Goal: Transaction & Acquisition: Purchase product/service

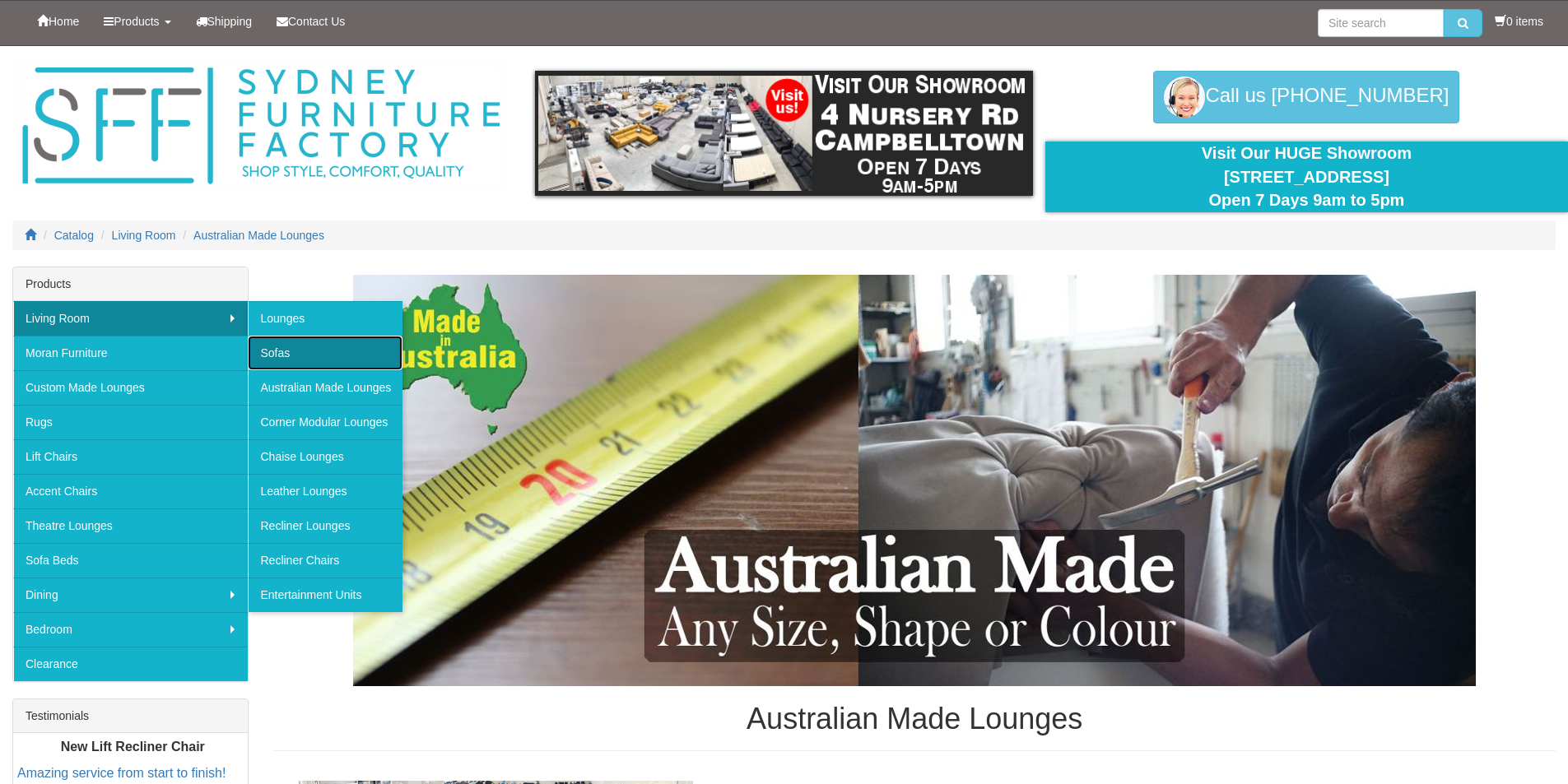
click at [307, 341] on link "Sofas" at bounding box center [325, 353] width 155 height 35
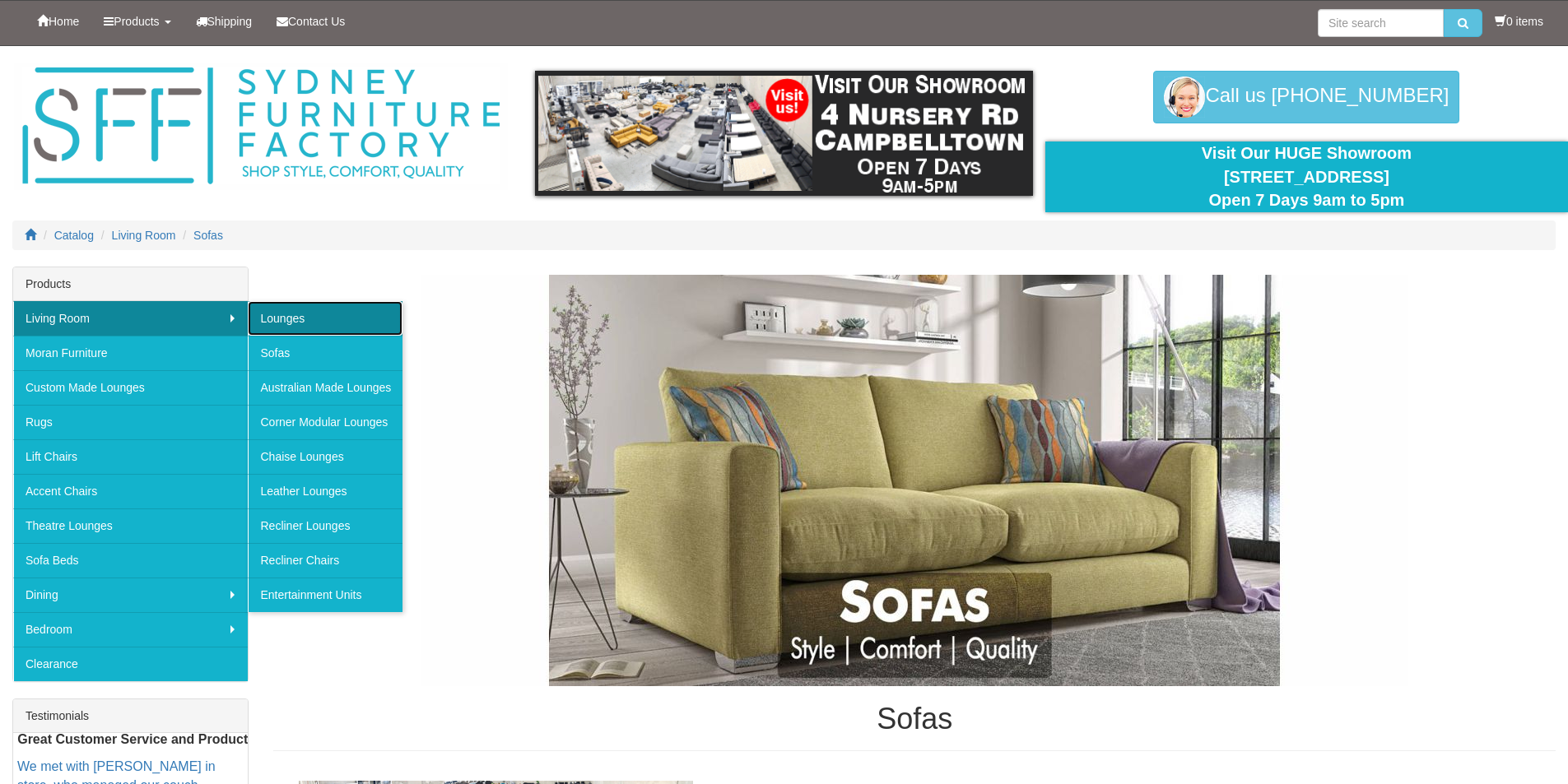
click at [310, 318] on link "Lounges" at bounding box center [325, 319] width 155 height 35
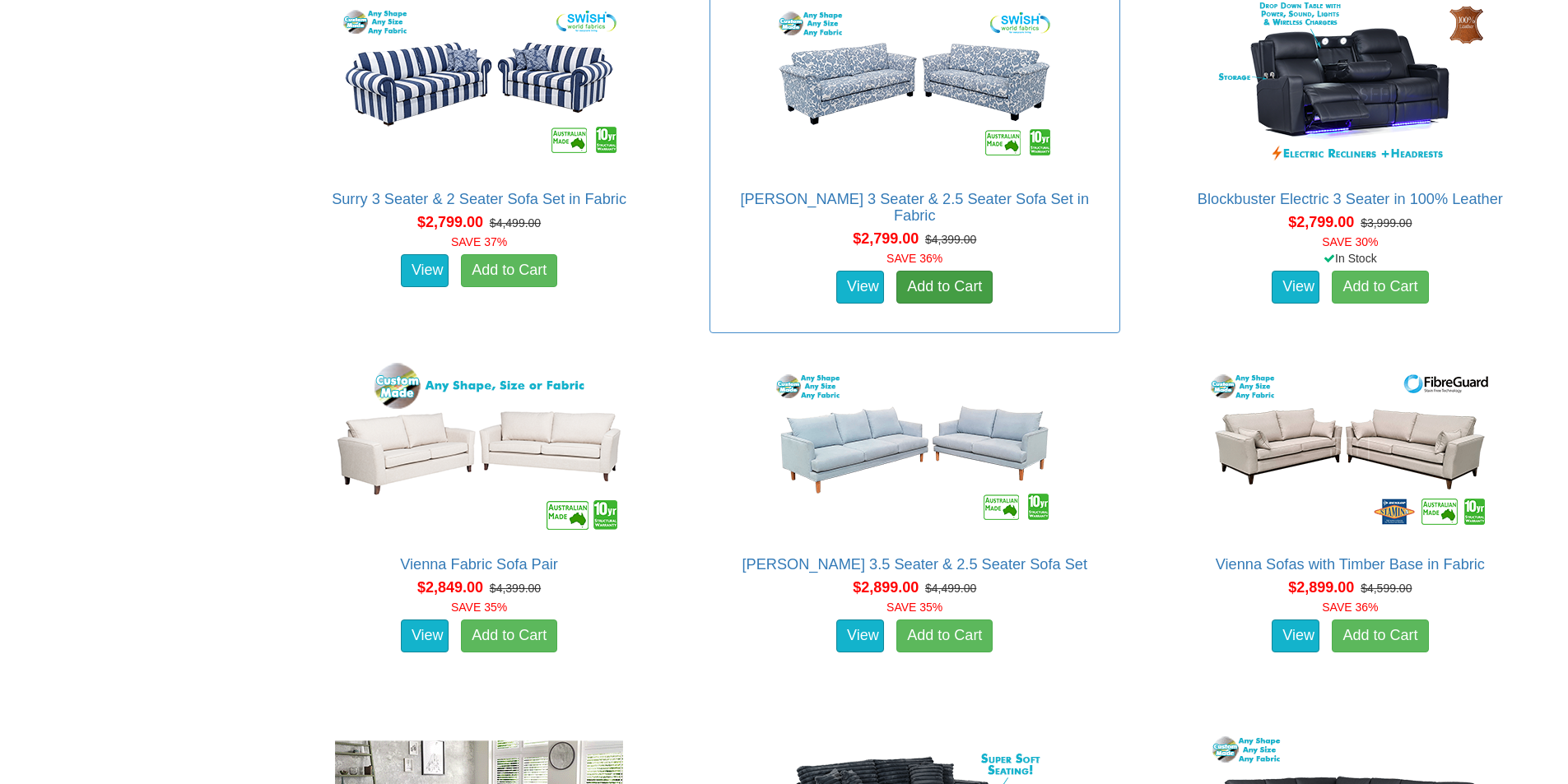
scroll to position [5376, 0]
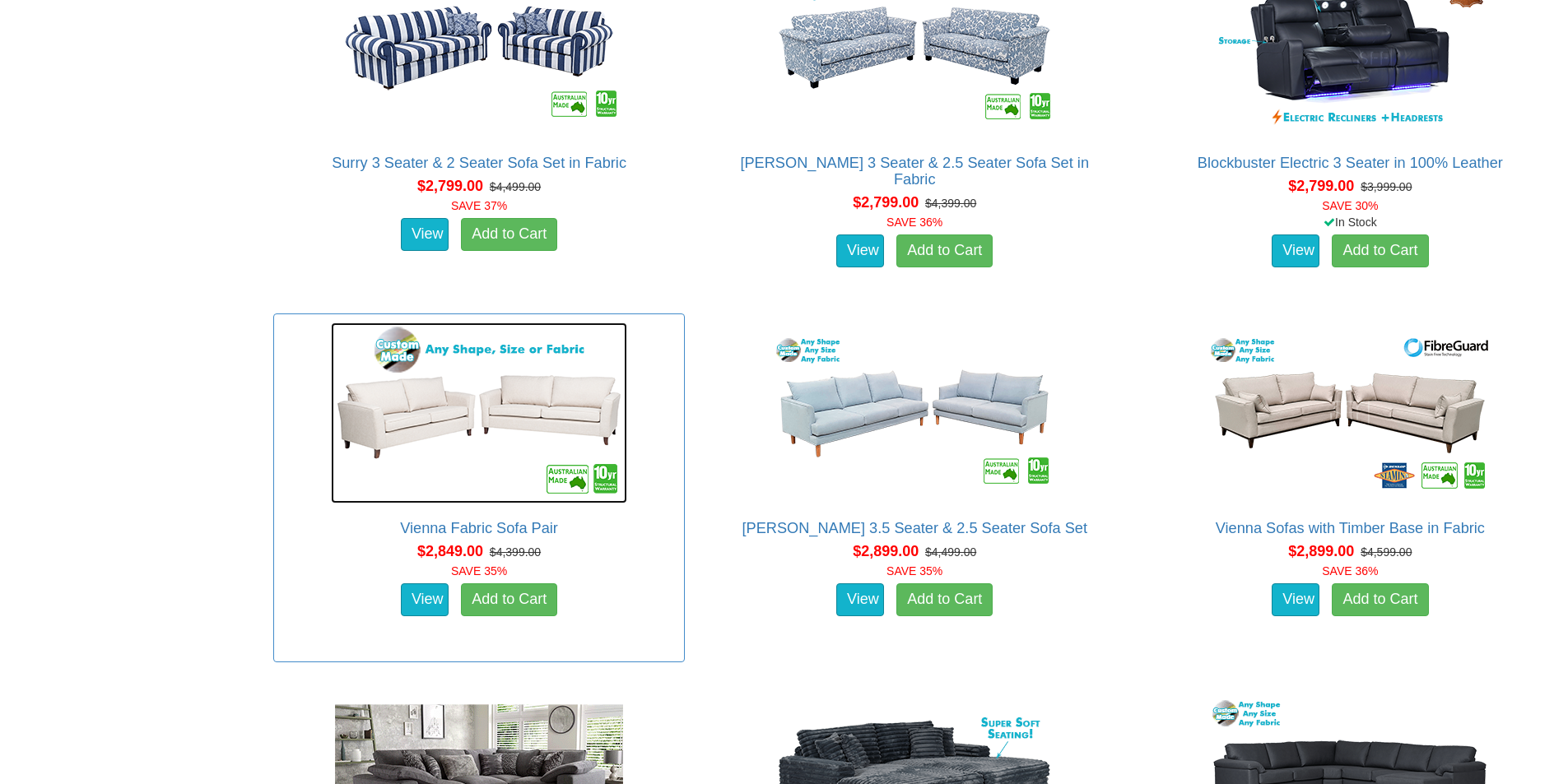
click at [535, 403] on img at bounding box center [479, 413] width 297 height 181
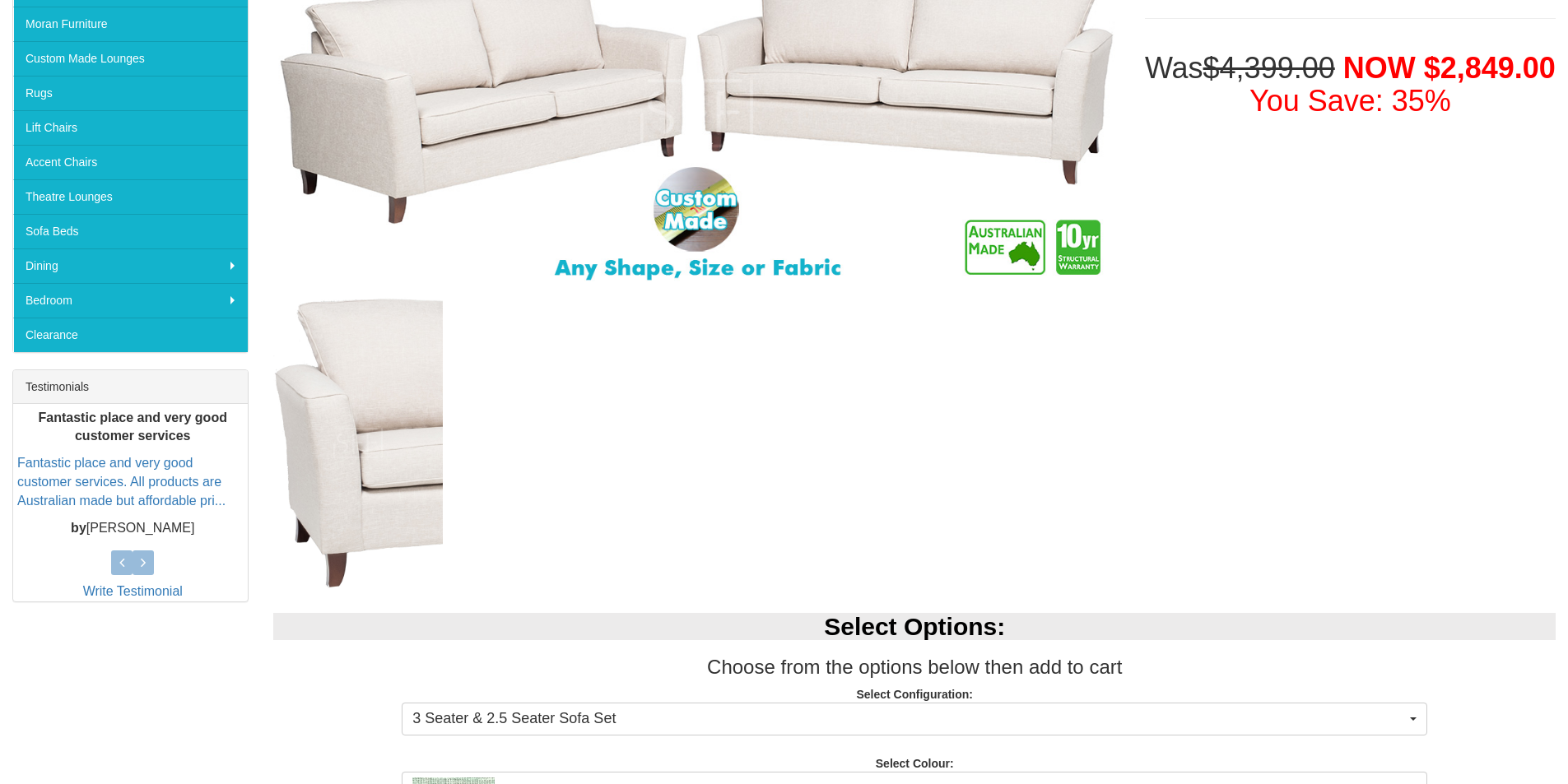
scroll to position [659, 0]
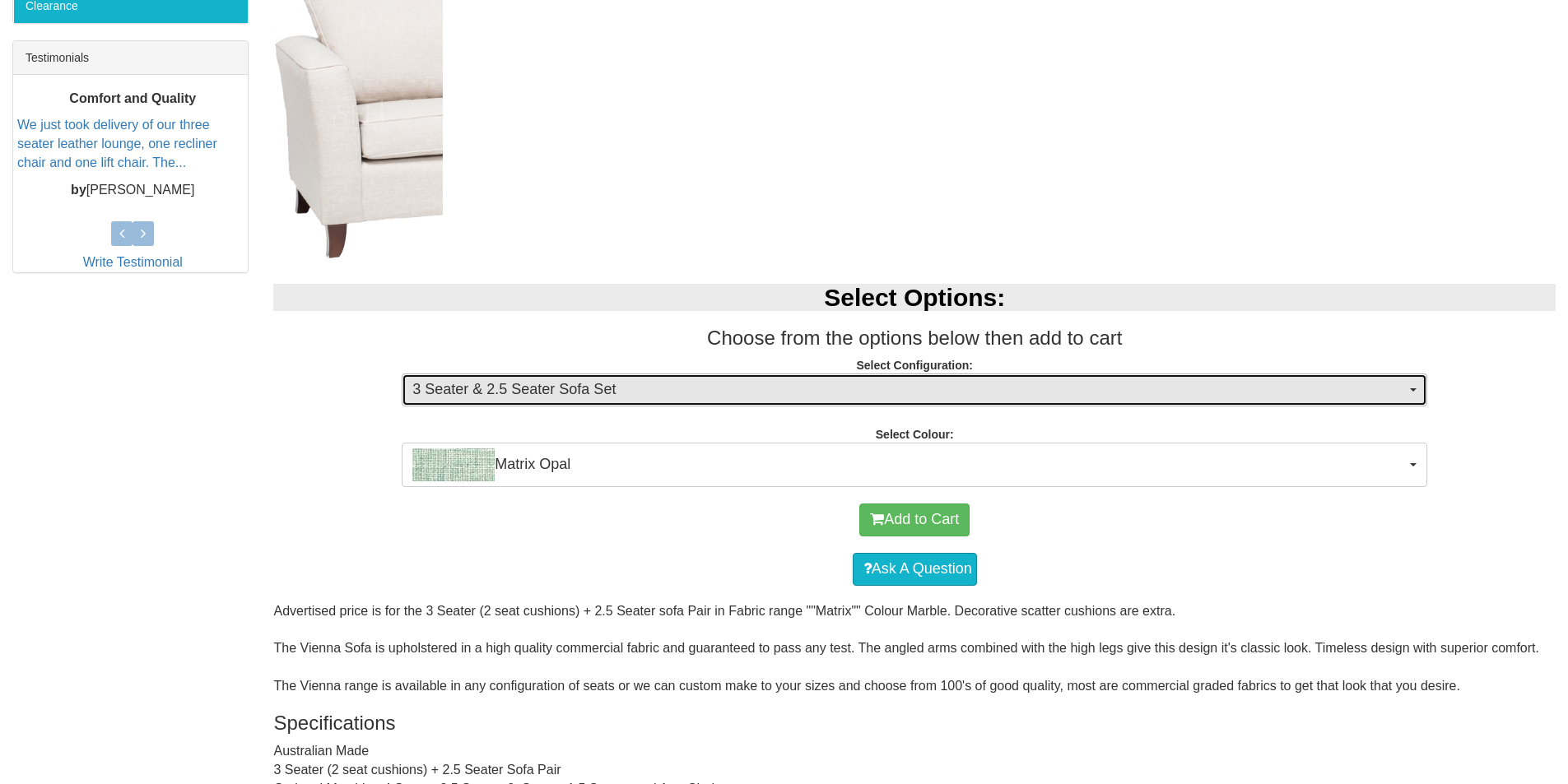
click at [656, 392] on span "3 Seater & 2.5 Seater Sofa Set" at bounding box center [909, 390] width 993 height 21
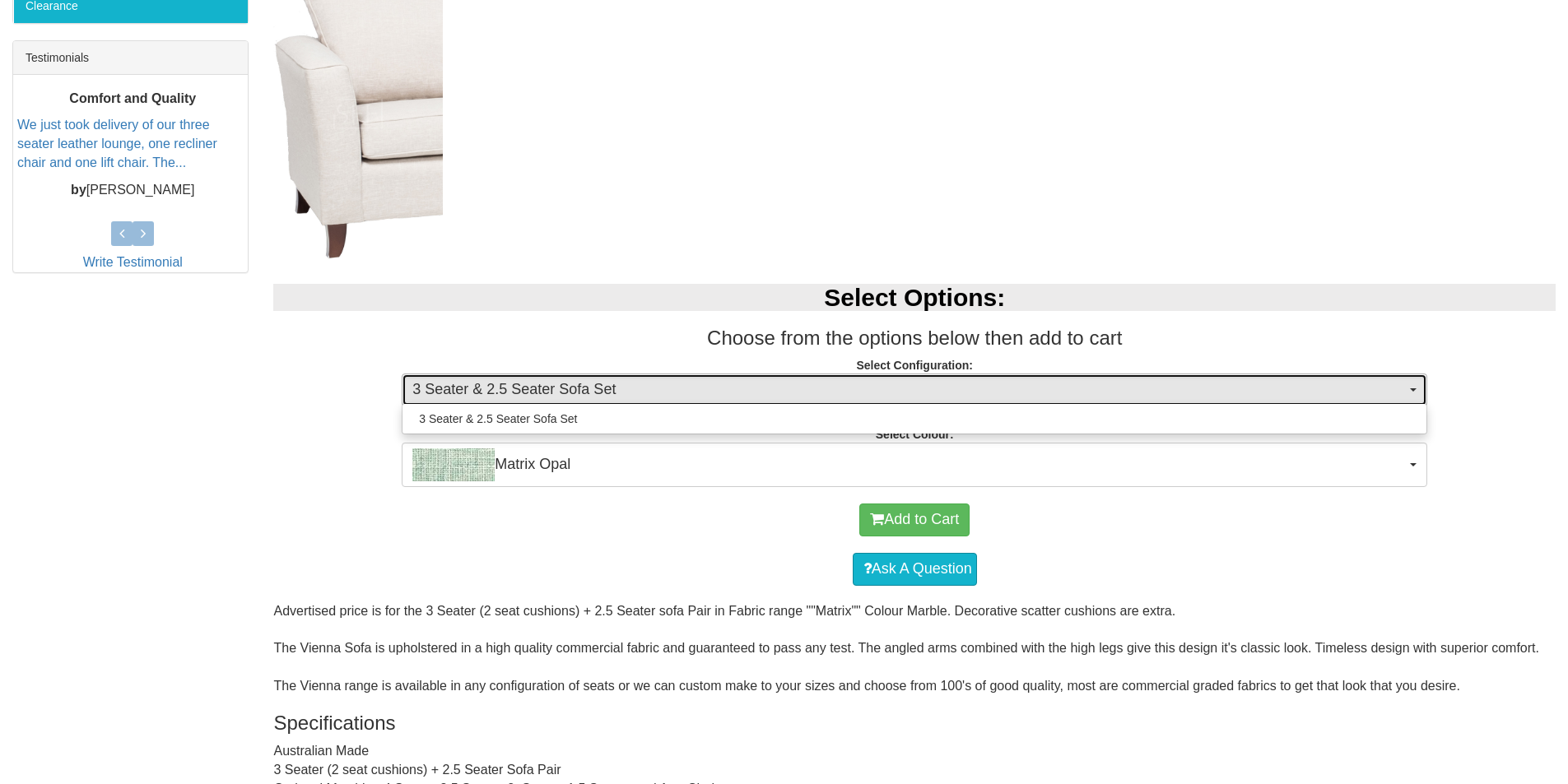
click at [656, 392] on span "3 Seater & 2.5 Seater Sofa Set" at bounding box center [909, 390] width 993 height 21
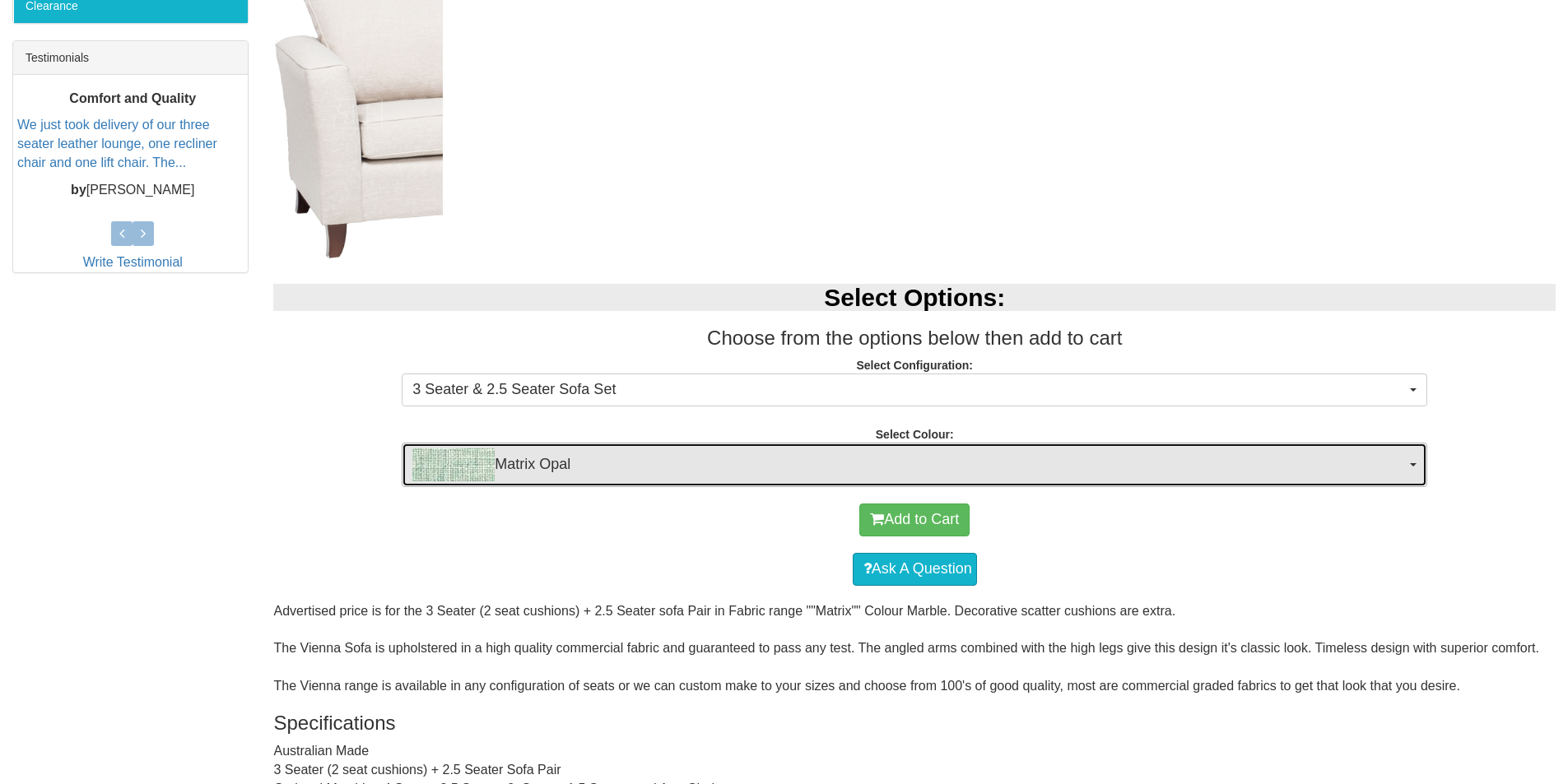
click at [701, 447] on button "Matrix Opal" at bounding box center [914, 465] width 1025 height 45
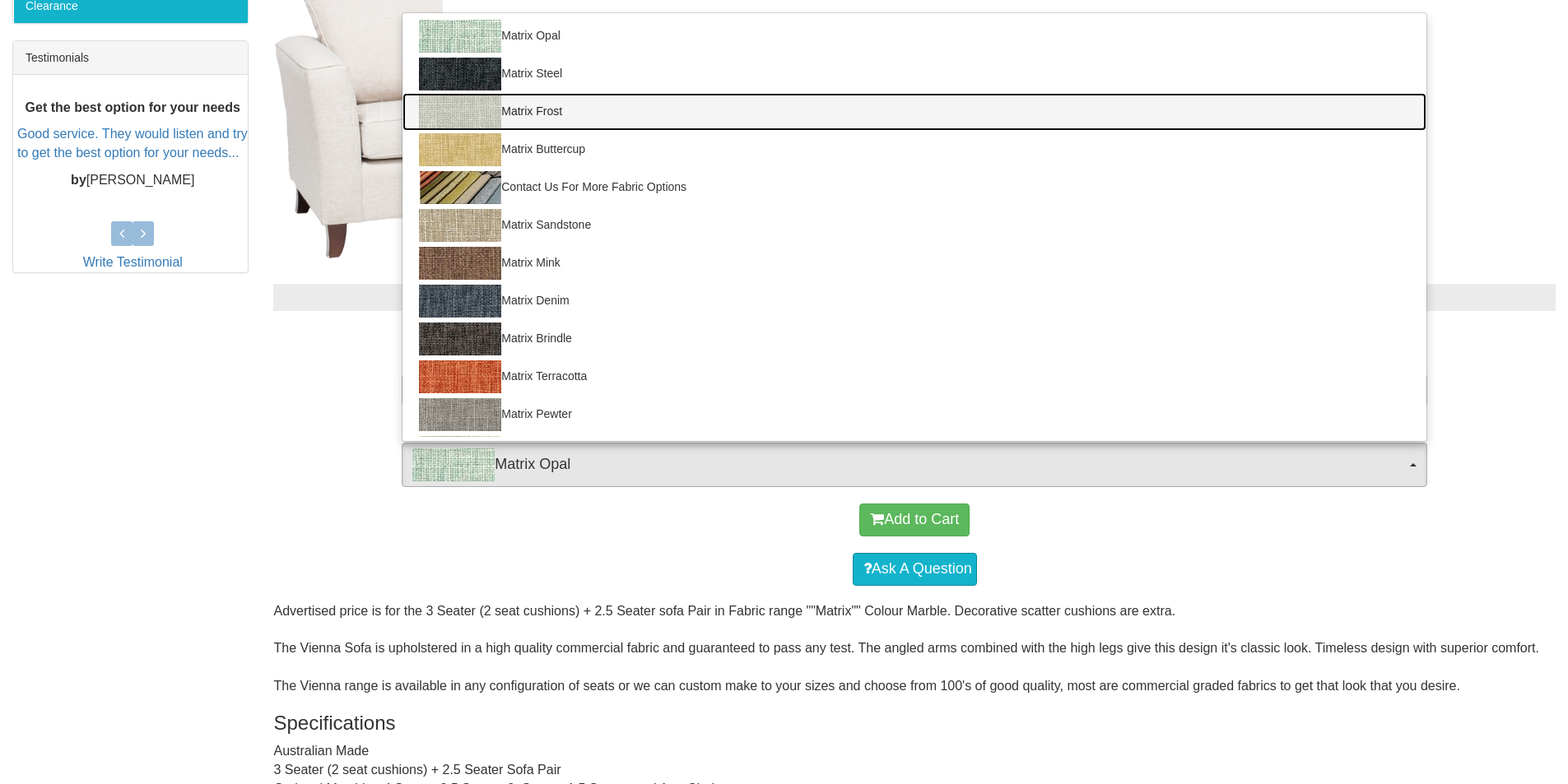
click at [517, 104] on link "Matrix Frost" at bounding box center [914, 112] width 1023 height 38
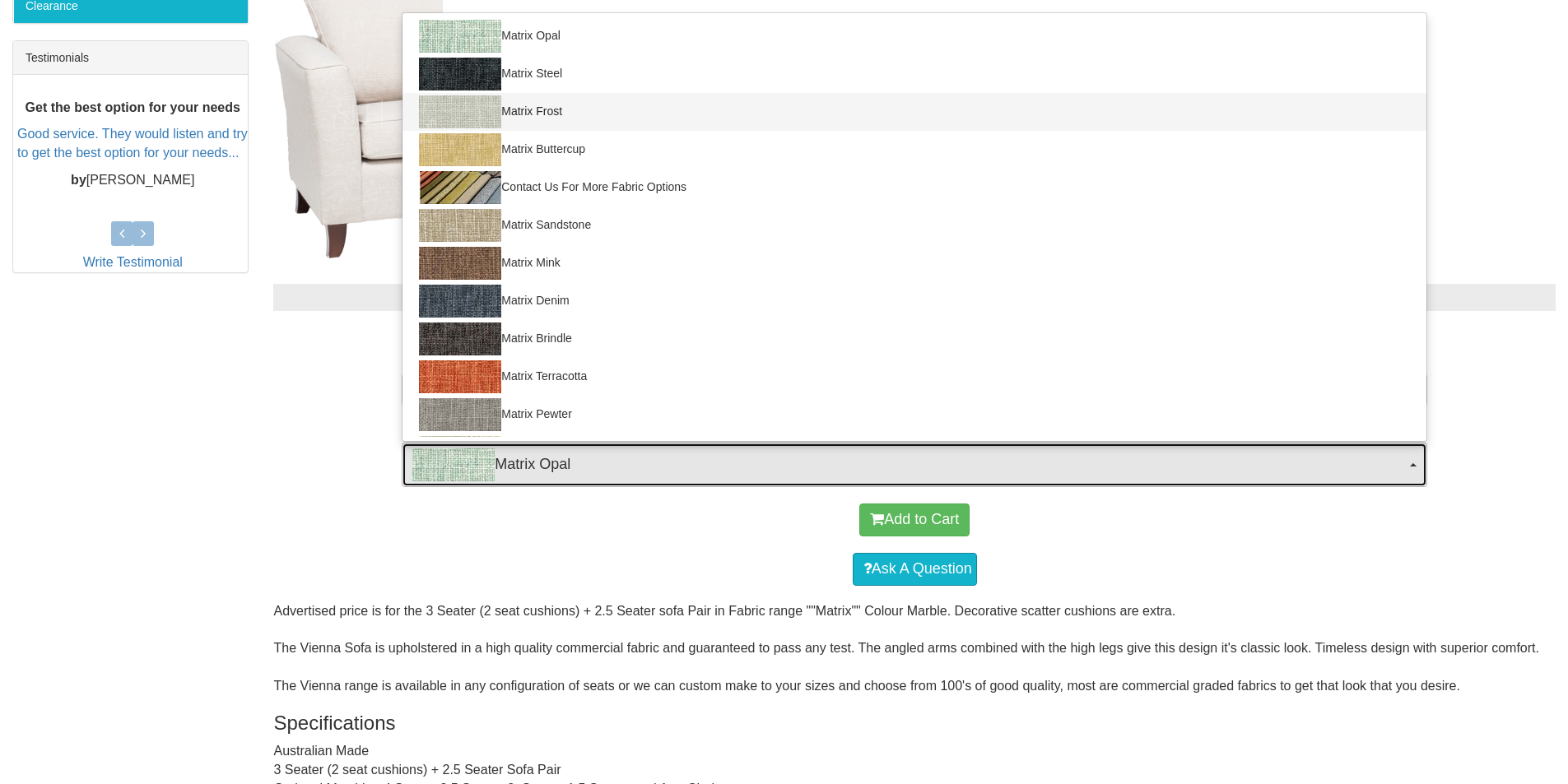
select select "900"
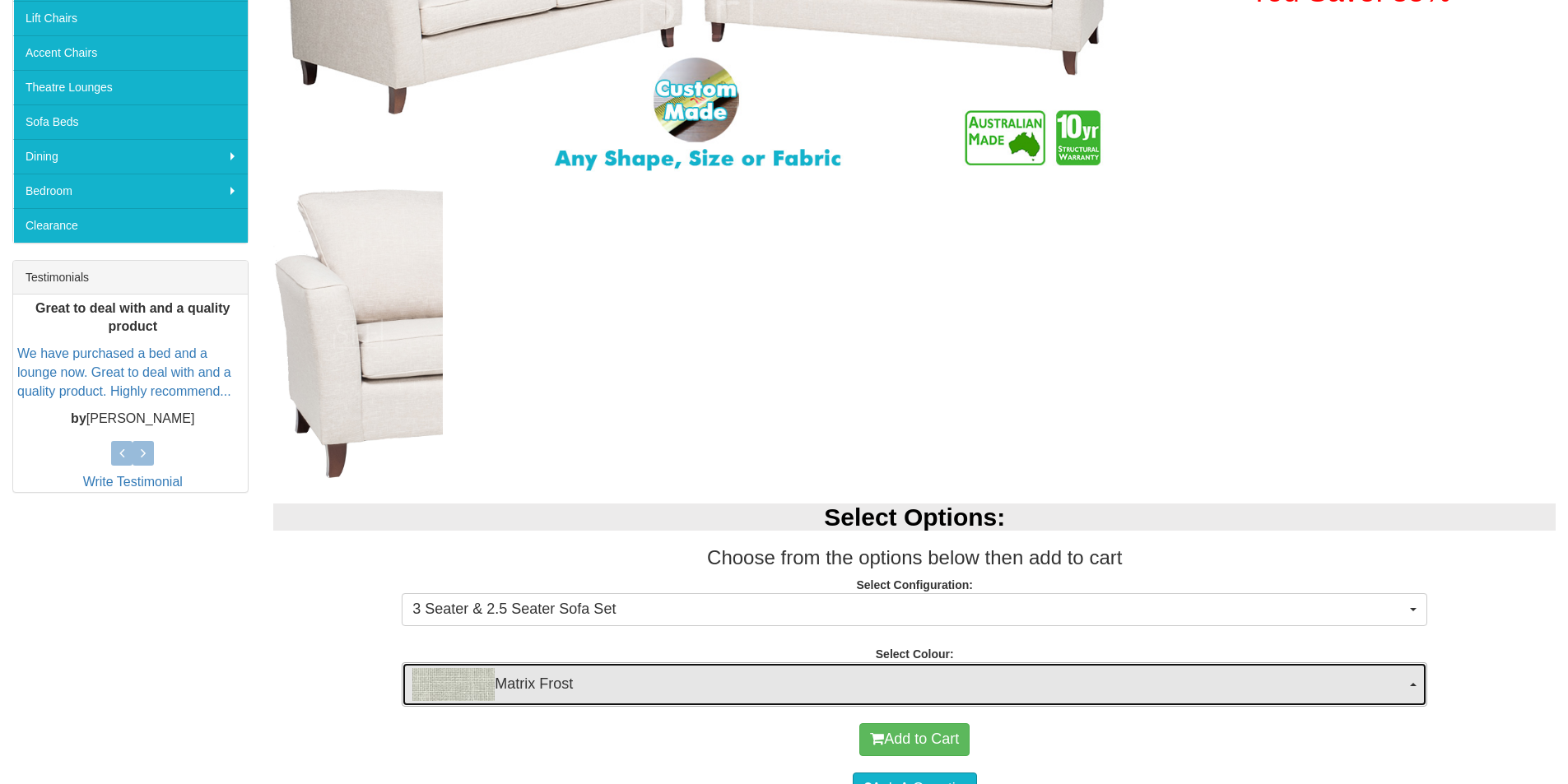
scroll to position [0, 0]
